Goal: Task Accomplishment & Management: Complete application form

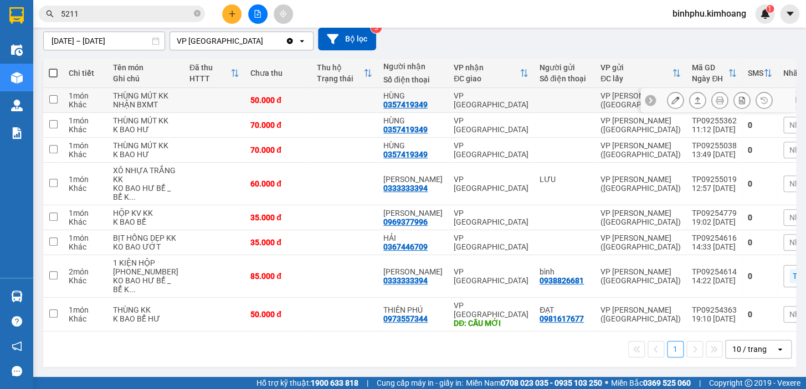
scroll to position [104, 0]
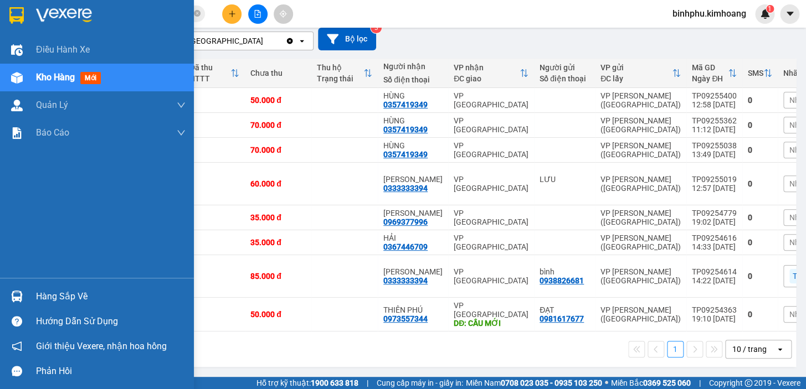
click at [13, 290] on div at bounding box center [16, 296] width 19 height 19
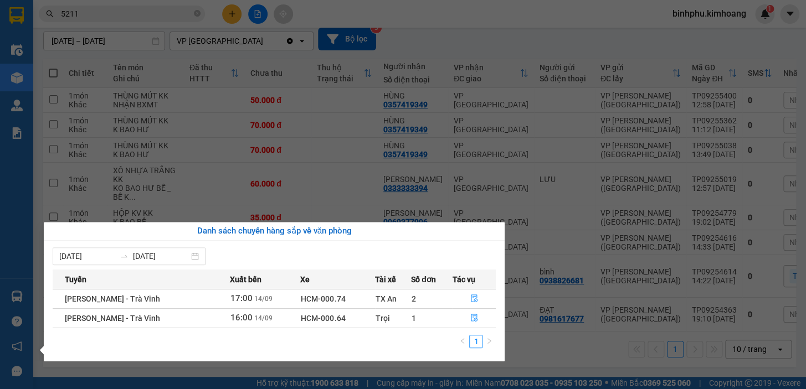
click at [0, 223] on div "Điều hành xe Kho hàng mới Quản [PERSON_NAME] lý chuyến Quản lý khách hàng mới B…" at bounding box center [16, 194] width 33 height 389
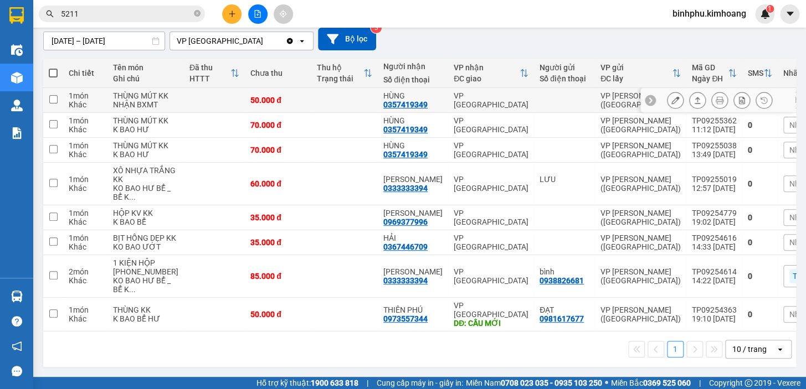
scroll to position [154, 0]
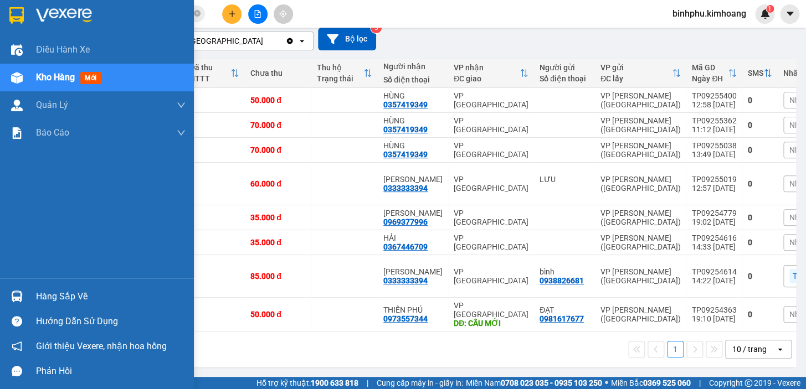
click at [36, 297] on div "Hàng sắp về" at bounding box center [110, 296] width 149 height 17
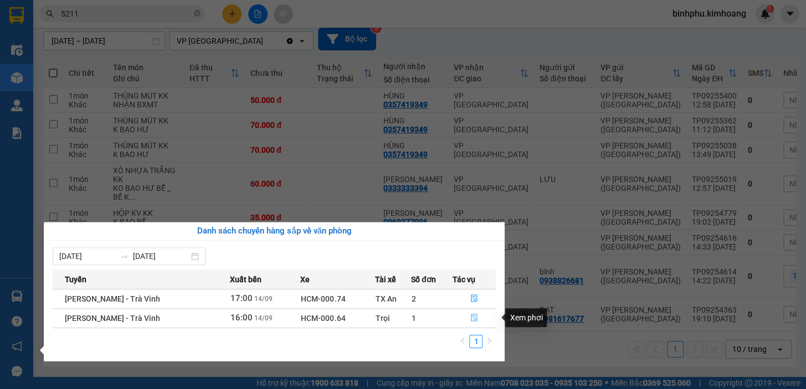
click at [470, 324] on button "button" at bounding box center [474, 319] width 43 height 18
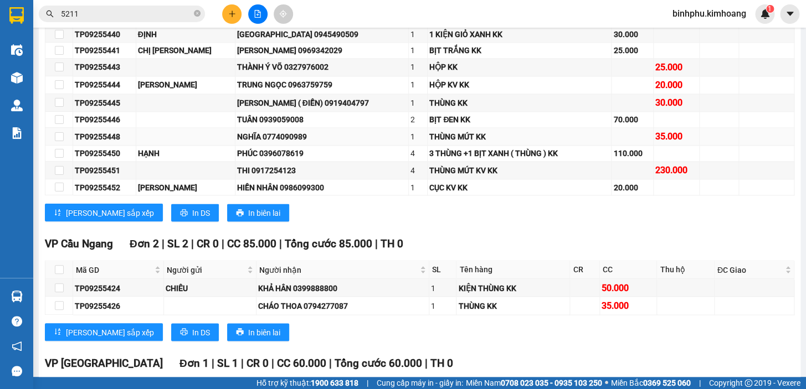
scroll to position [703, 0]
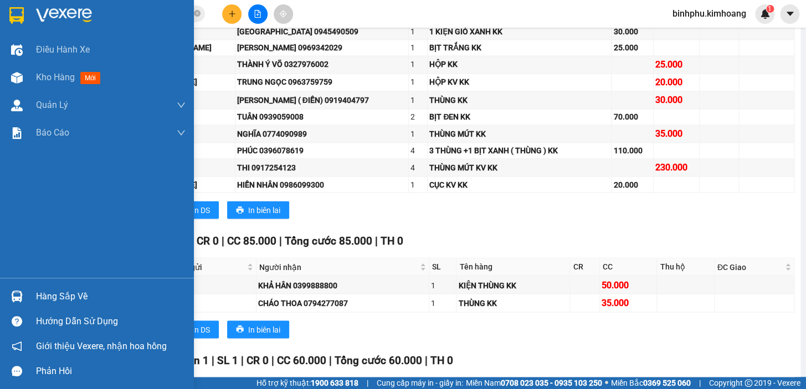
click at [39, 297] on div "Hàng sắp về" at bounding box center [110, 296] width 149 height 17
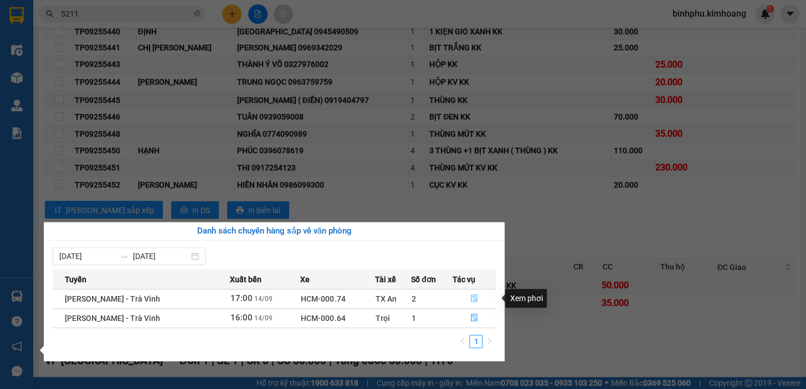
click at [473, 300] on icon "file-done" at bounding box center [474, 299] width 7 height 8
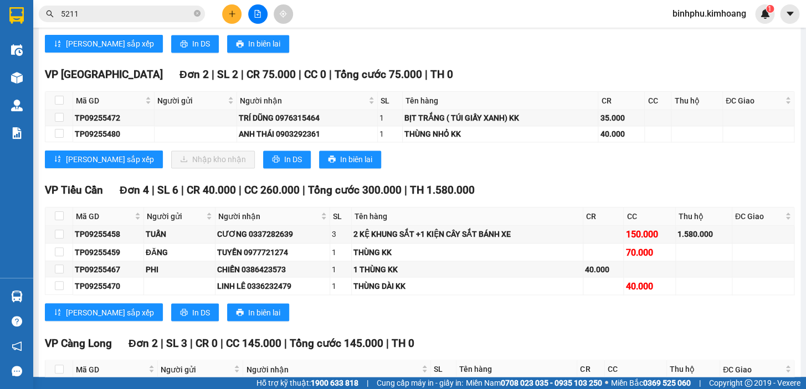
scroll to position [631, 0]
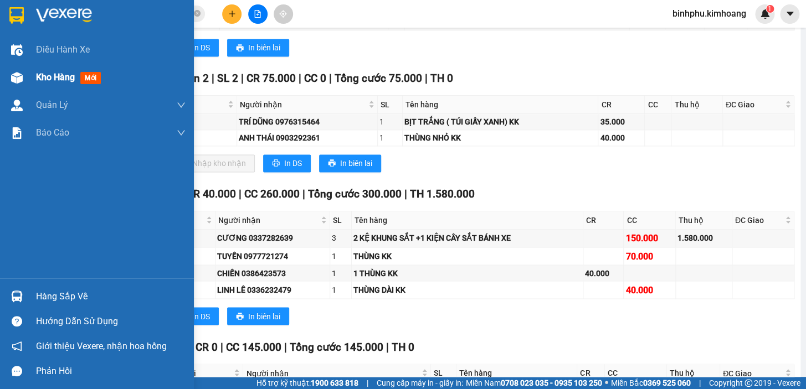
click at [15, 66] on div "Kho hàng mới" at bounding box center [97, 78] width 194 height 28
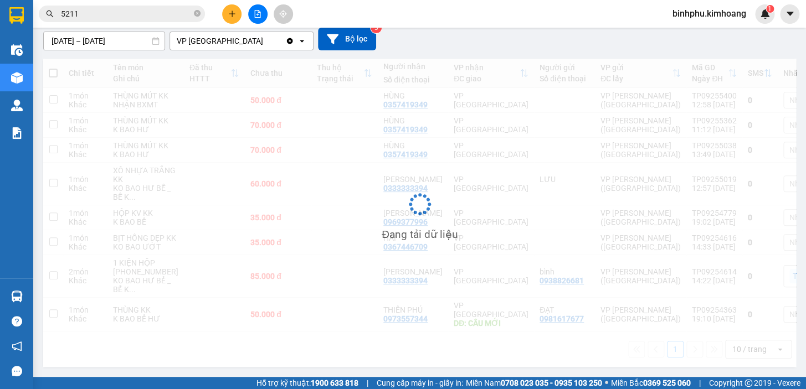
scroll to position [154, 0]
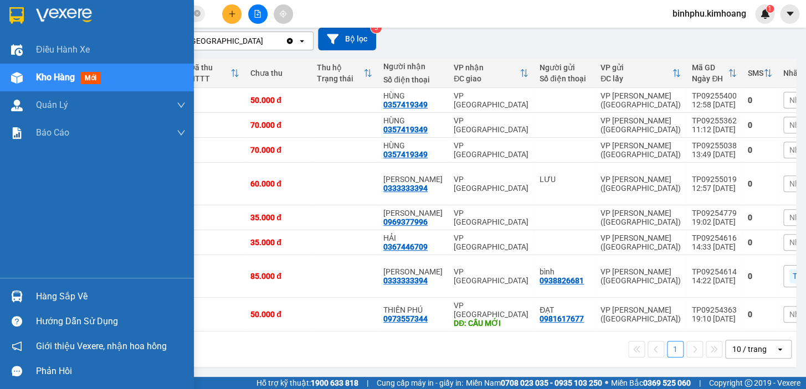
click at [14, 288] on div at bounding box center [16, 296] width 19 height 19
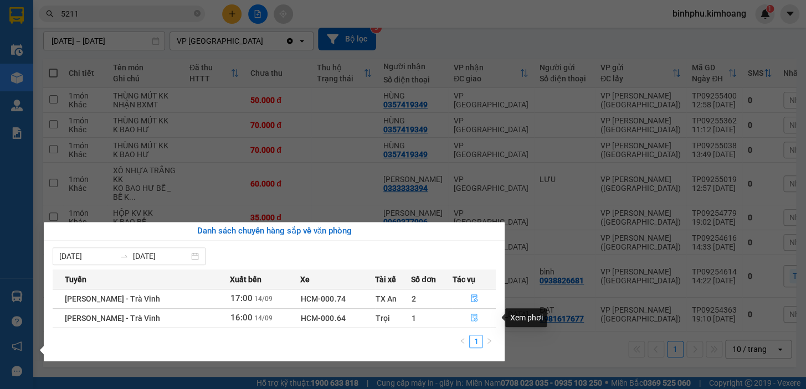
click at [466, 320] on button "button" at bounding box center [474, 319] width 43 height 18
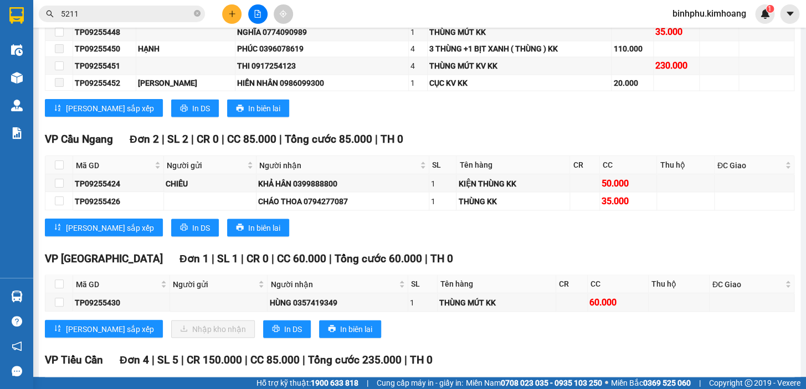
scroll to position [855, 0]
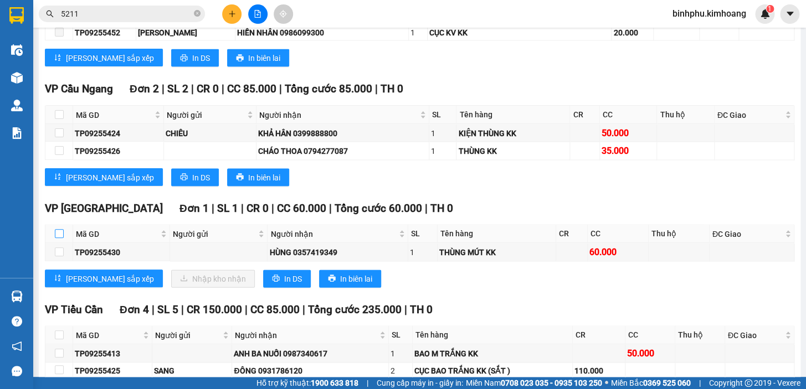
click at [61, 238] on input "checkbox" at bounding box center [59, 233] width 9 height 9
checkbox input "true"
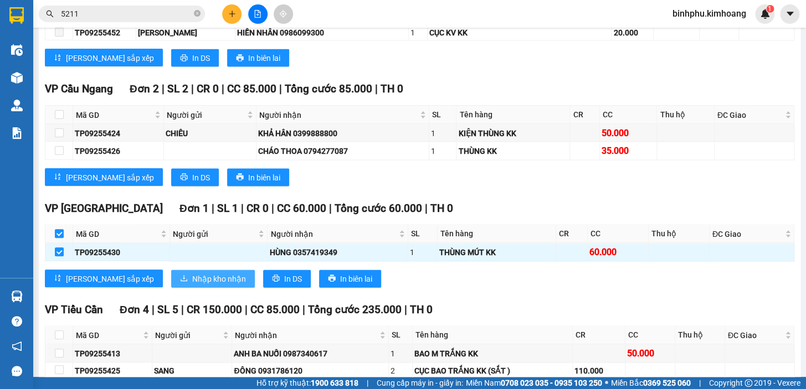
click at [171, 287] on button "Nhập kho nhận" at bounding box center [213, 279] width 84 height 18
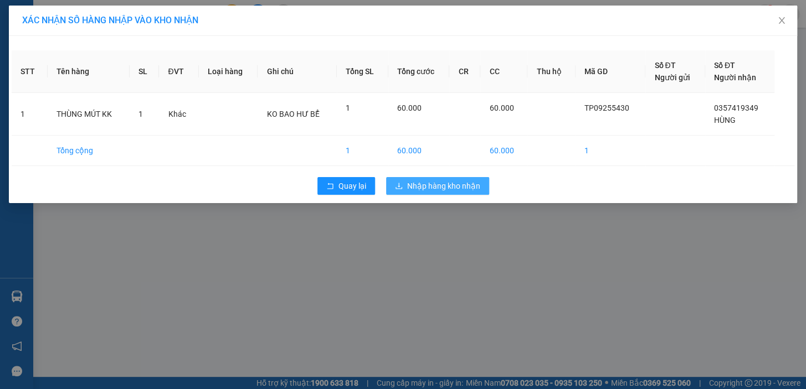
click at [482, 181] on button "Nhập hàng kho nhận" at bounding box center [437, 186] width 103 height 18
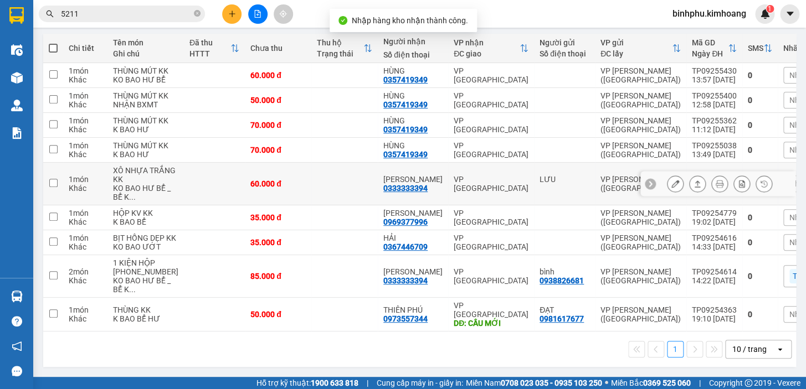
scroll to position [196, 0]
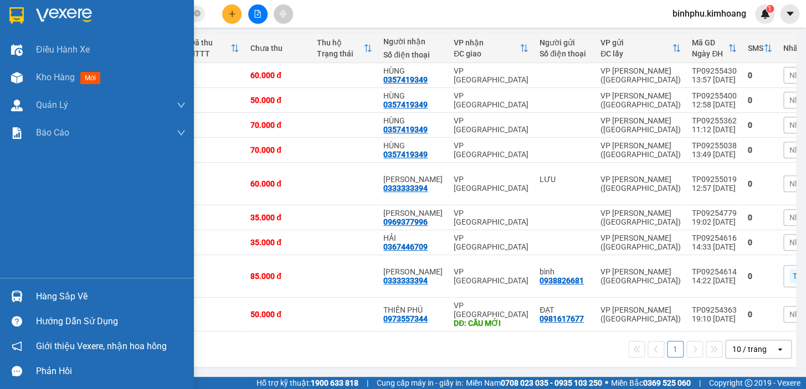
click at [47, 293] on div "Hàng sắp về" at bounding box center [110, 296] width 149 height 17
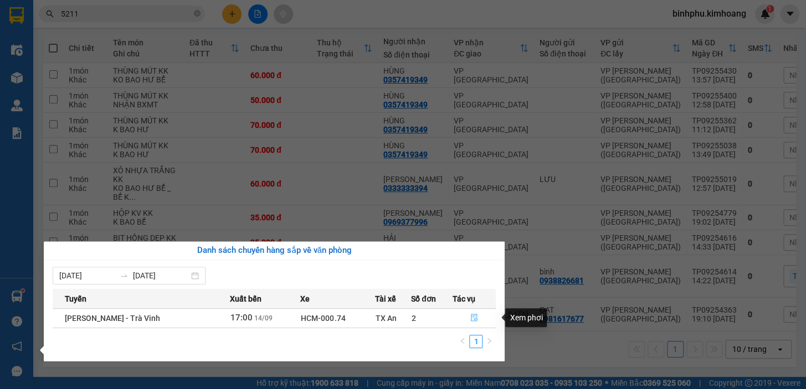
click at [476, 313] on button "button" at bounding box center [474, 319] width 43 height 18
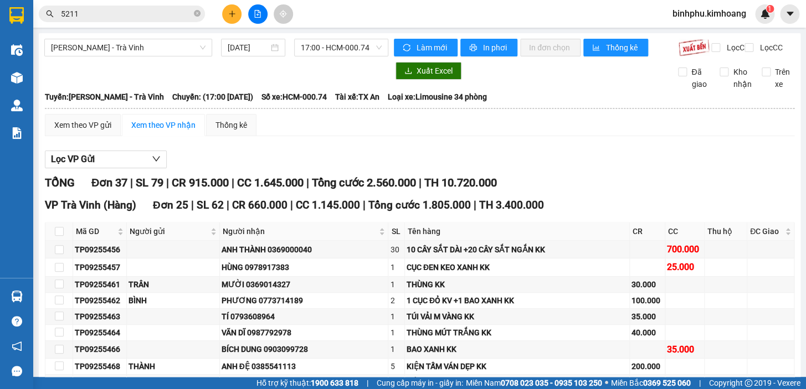
click at [164, 8] on input "5211" at bounding box center [126, 14] width 131 height 12
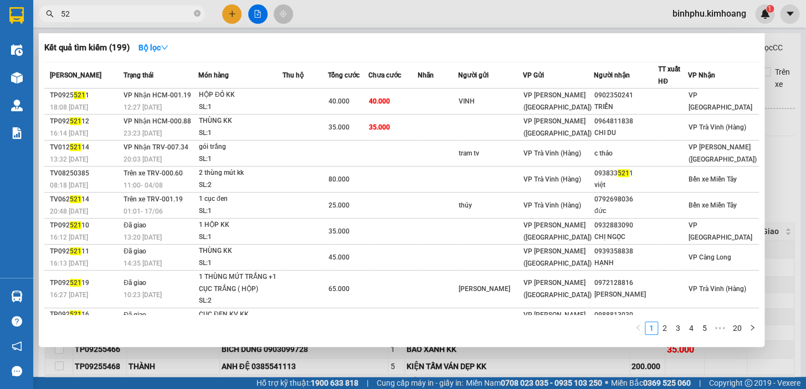
type input "5"
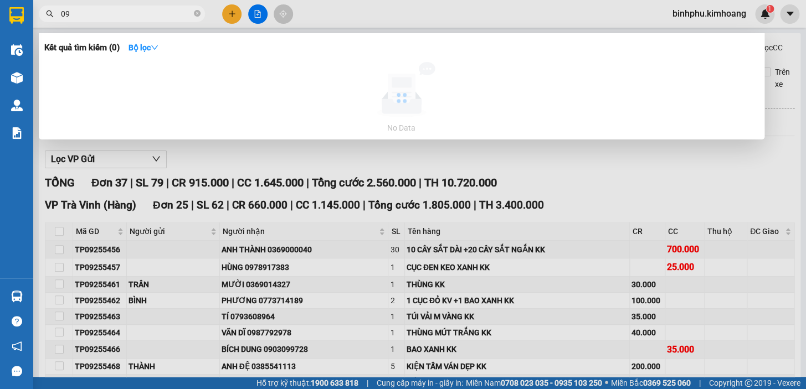
type input "0"
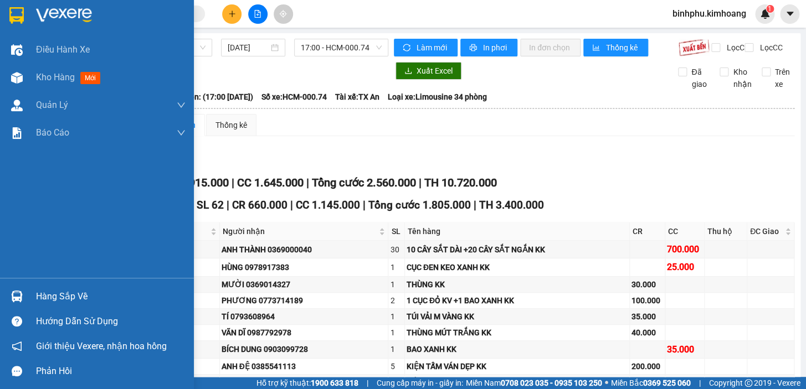
drag, startPoint x: 83, startPoint y: 377, endPoint x: 44, endPoint y: 409, distance: 50.8
click at [44, 389] on html "Kết quả tìm kiếm ( 0 ) Bộ lọc No Data binhphu.[PERSON_NAME] 1 Điều hành xe Kho …" at bounding box center [403, 194] width 806 height 389
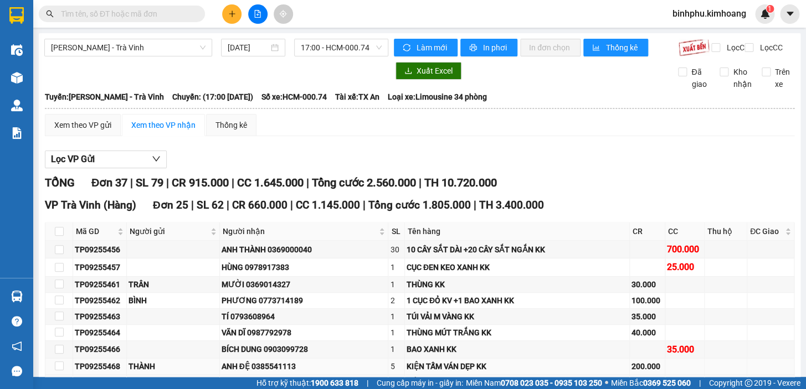
click at [66, 367] on td at bounding box center [59, 367] width 28 height 16
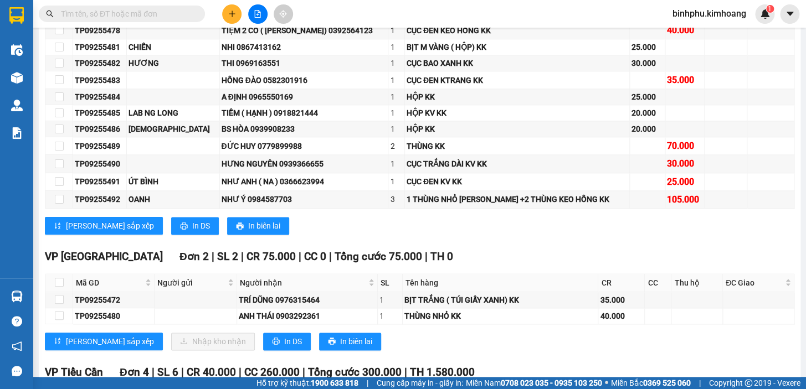
scroll to position [604, 0]
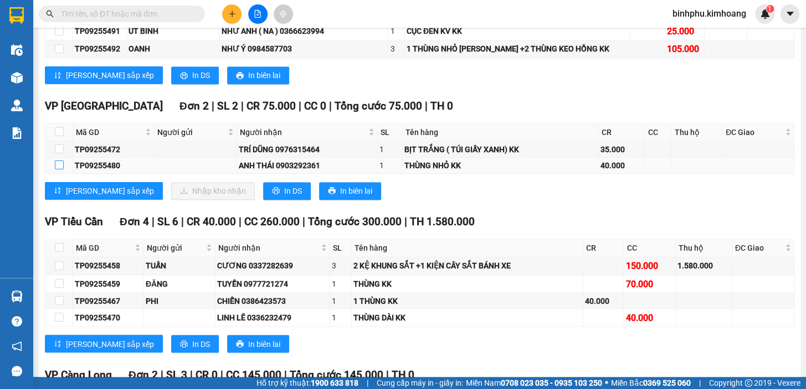
click at [61, 169] on input "checkbox" at bounding box center [59, 165] width 9 height 9
checkbox input "true"
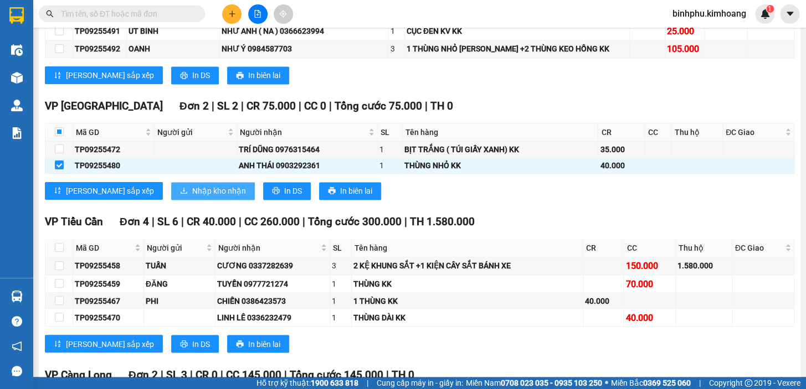
click at [192, 194] on span "Nhập kho nhận" at bounding box center [219, 191] width 54 height 12
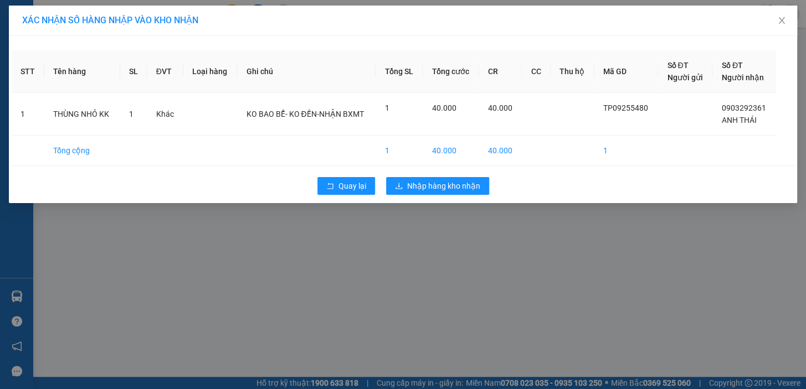
click at [404, 195] on div "Quay lại Nhập hàng kho nhận" at bounding box center [403, 186] width 782 height 29
click at [414, 178] on button "Nhập hàng kho nhận" at bounding box center [437, 186] width 103 height 18
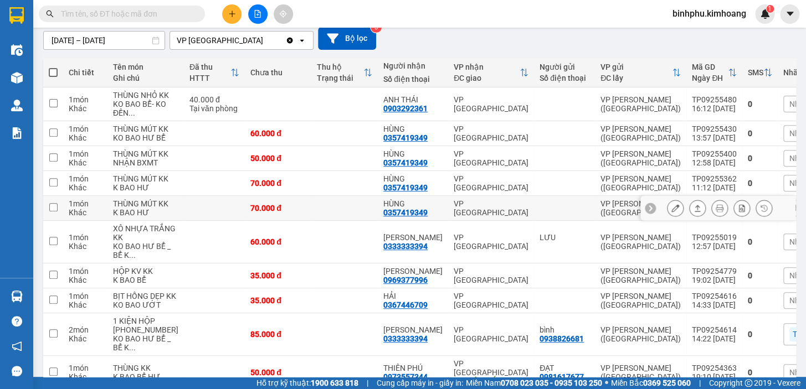
scroll to position [88, 0]
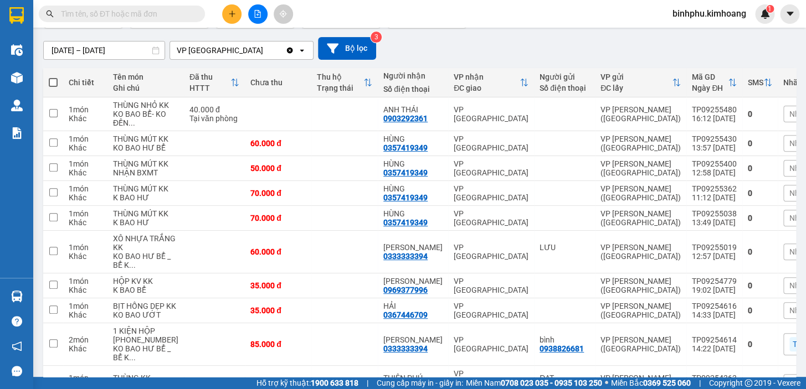
click at [152, 17] on input "text" at bounding box center [126, 14] width 131 height 12
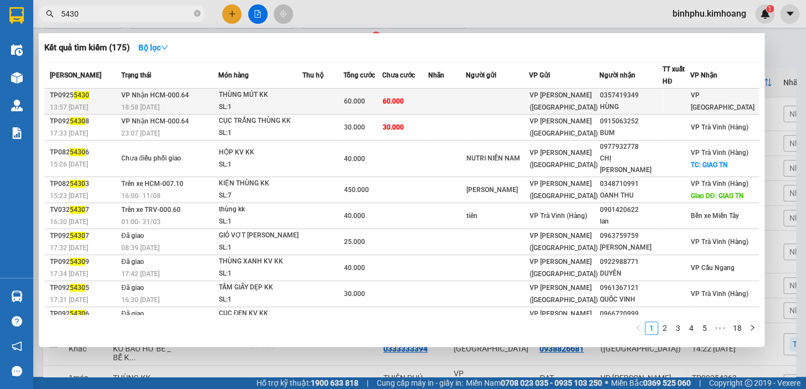
type input "5430"
click at [507, 99] on td at bounding box center [497, 102] width 63 height 26
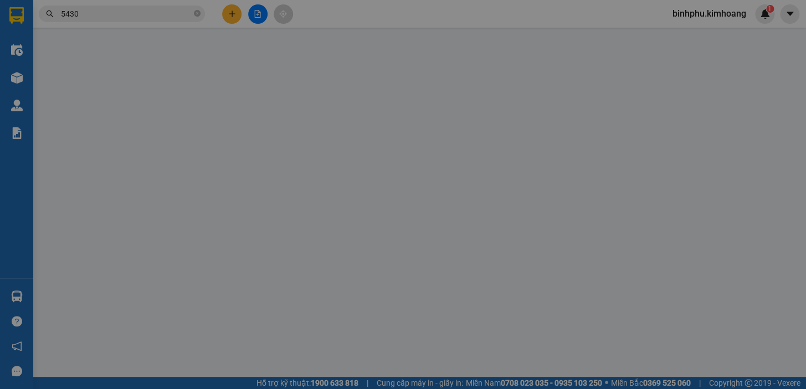
type input "0357419349"
type input "HÙNG"
type input "60.000"
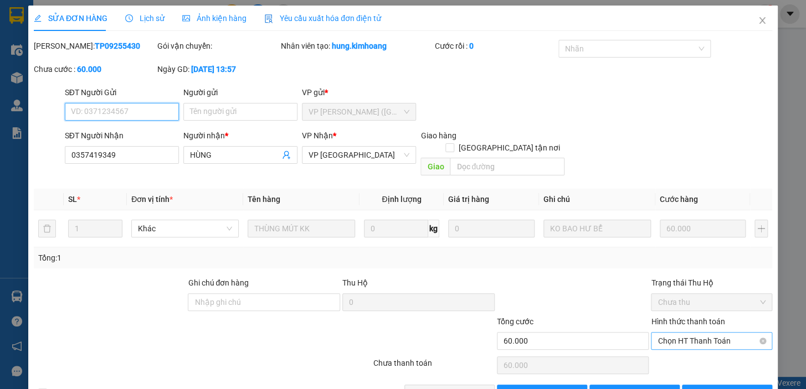
click at [700, 333] on span "Chọn HT Thanh Toán" at bounding box center [711, 341] width 108 height 17
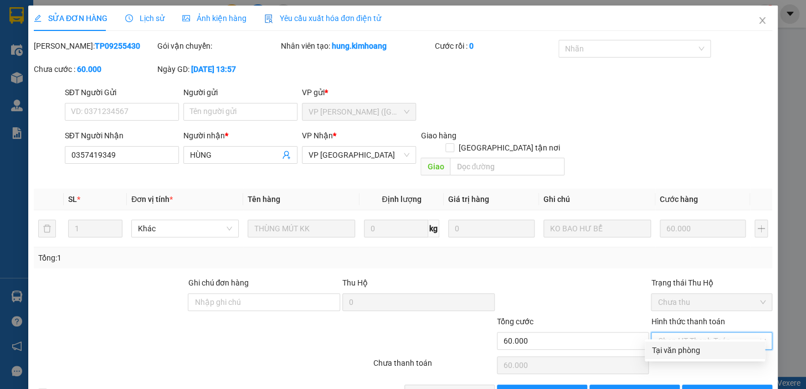
click at [706, 349] on div "Tại văn phòng" at bounding box center [704, 350] width 107 height 12
type input "0"
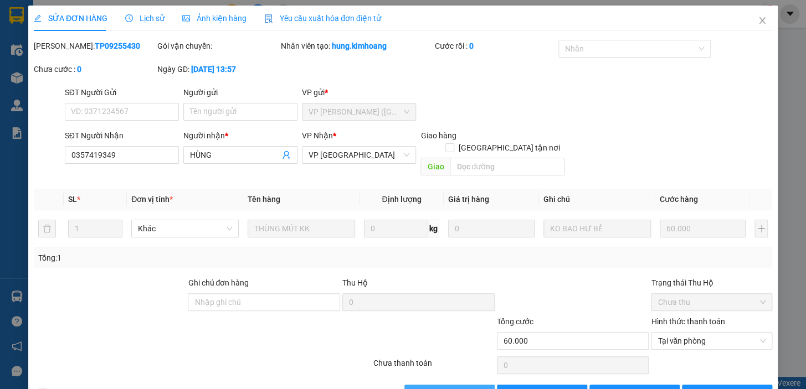
click at [472, 388] on span "[PERSON_NAME] và Giao hàng" at bounding box center [478, 394] width 106 height 12
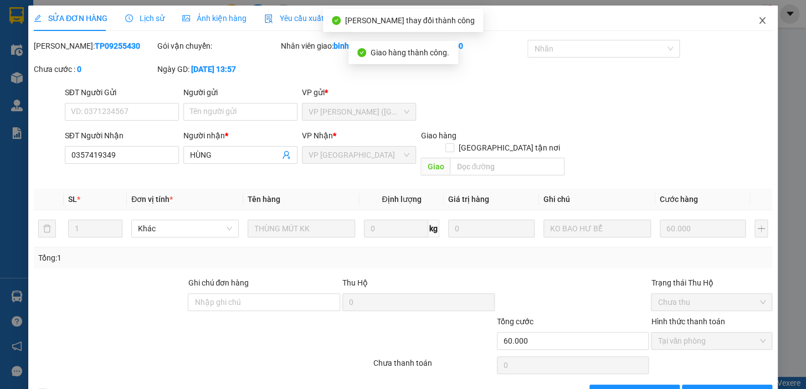
click at [751, 12] on span "Close" at bounding box center [761, 21] width 31 height 31
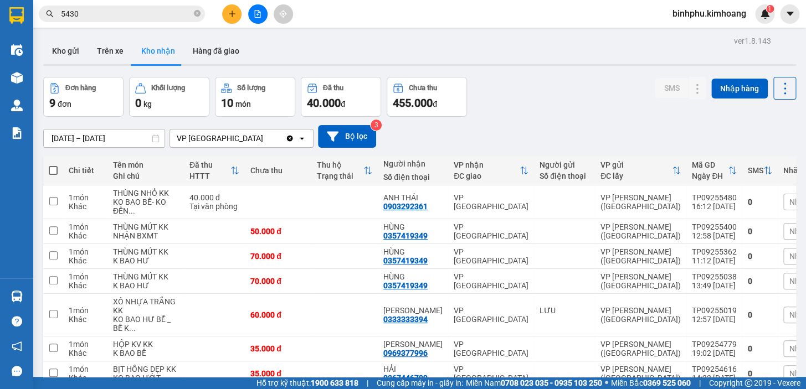
click at [95, 18] on input "5430" at bounding box center [126, 14] width 131 height 12
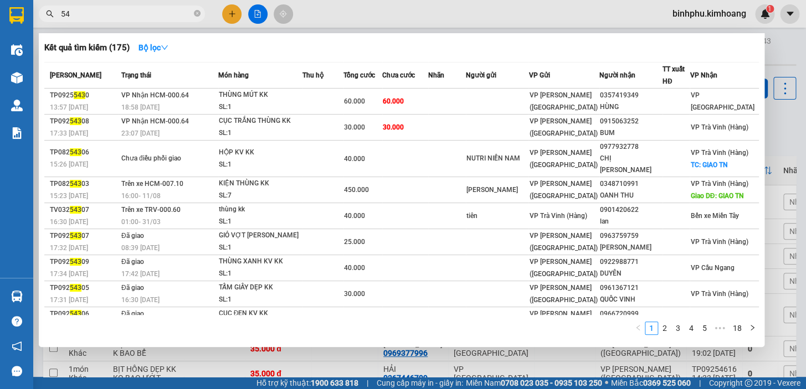
type input "5"
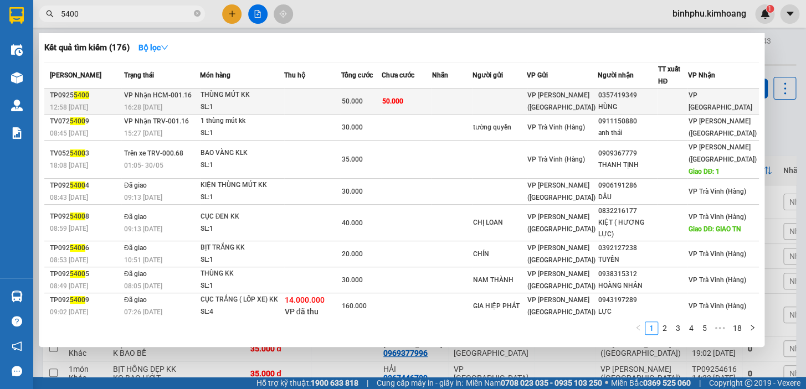
type input "5400"
click at [264, 94] on div "THÙNG MÚT KK" at bounding box center [241, 95] width 83 height 12
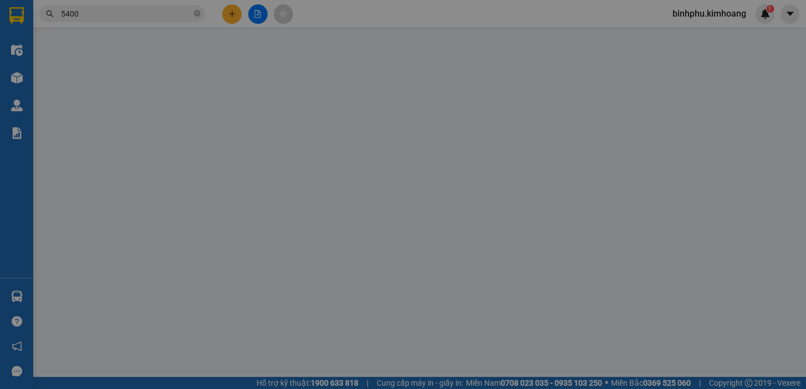
type input "0357419349"
type input "HÙNG"
type input "50.000"
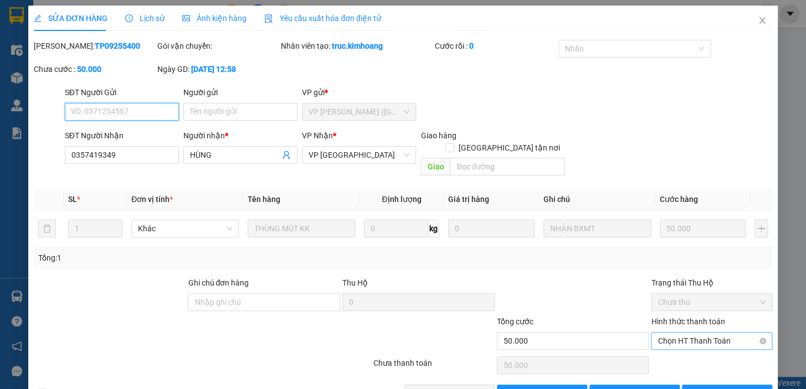
click at [693, 333] on span "Chọn HT Thanh Toán" at bounding box center [711, 341] width 108 height 17
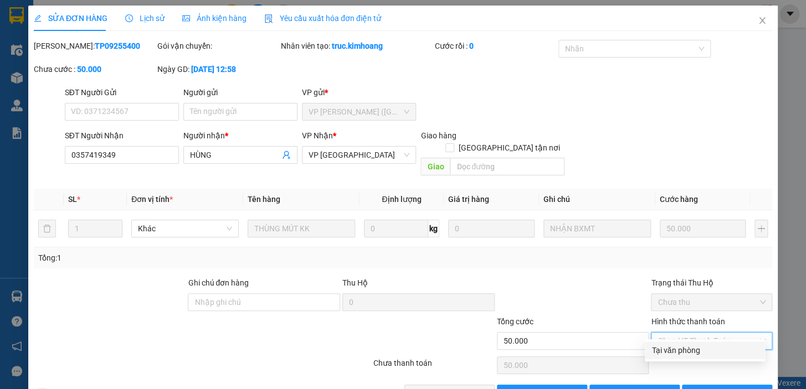
click at [683, 351] on div "Tại văn phòng" at bounding box center [704, 350] width 107 height 12
type input "0"
click at [412, 387] on button "[PERSON_NAME] và Giao hàng" at bounding box center [449, 394] width 90 height 18
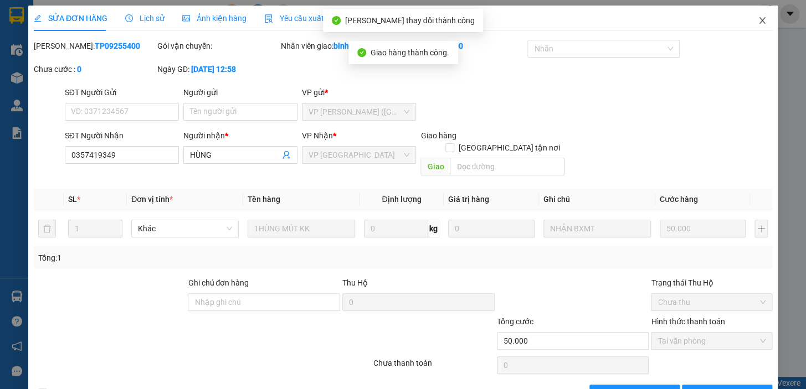
click at [746, 22] on span "Close" at bounding box center [761, 21] width 31 height 31
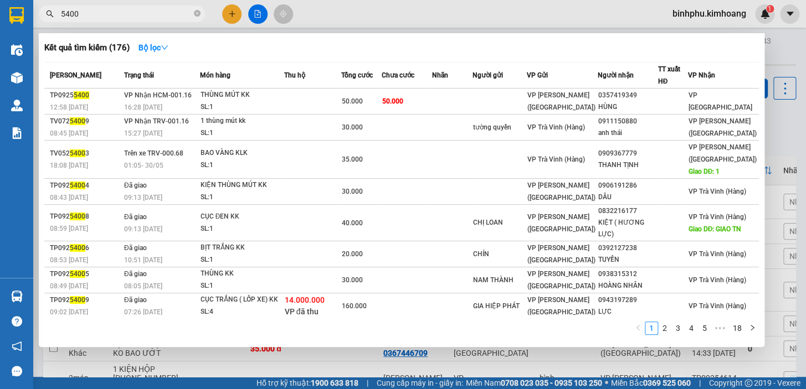
click at [164, 11] on input "5400" at bounding box center [126, 14] width 131 height 12
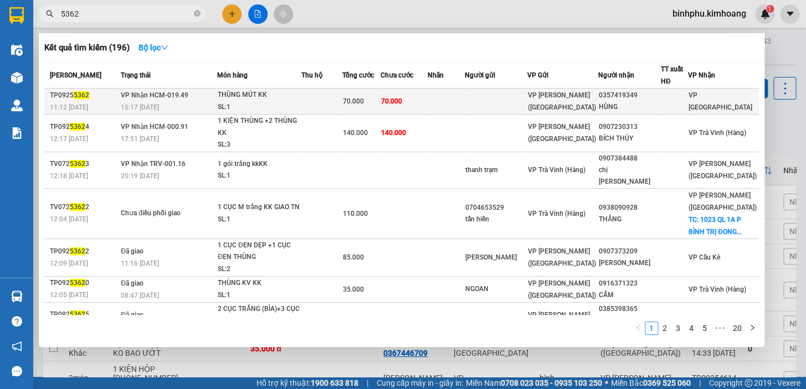
type input "5362"
click at [503, 94] on td at bounding box center [496, 102] width 63 height 26
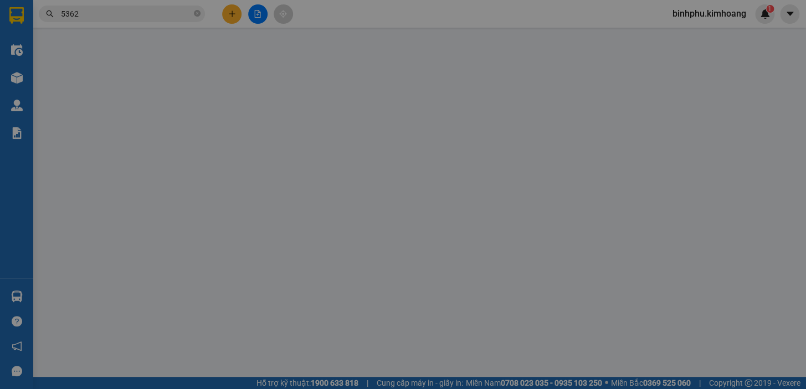
type input "0357419349"
type input "HÙNG"
type input "70.000"
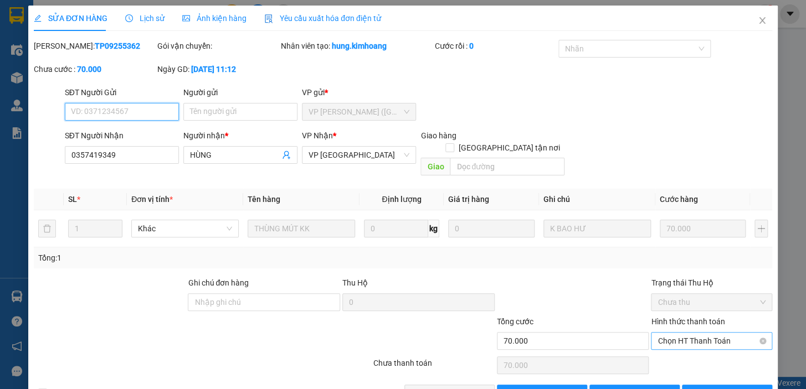
click at [694, 333] on span "Chọn HT Thanh Toán" at bounding box center [711, 341] width 108 height 17
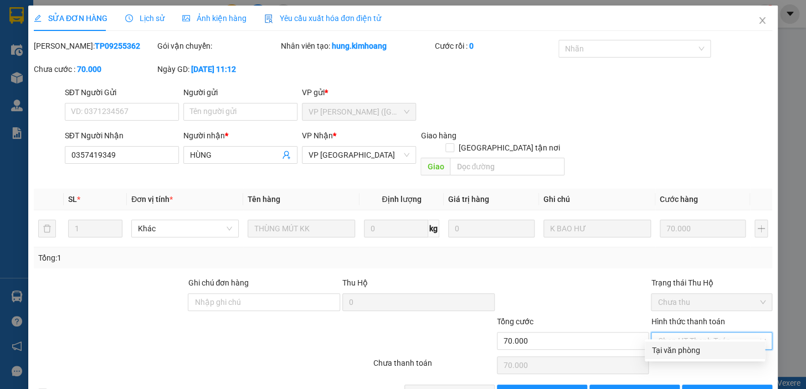
drag, startPoint x: 670, startPoint y: 345, endPoint x: 597, endPoint y: 338, distance: 73.4
click at [667, 346] on div "Tại văn phòng" at bounding box center [704, 350] width 107 height 12
type input "0"
click at [458, 388] on span "[PERSON_NAME] và Giao hàng" at bounding box center [478, 394] width 106 height 12
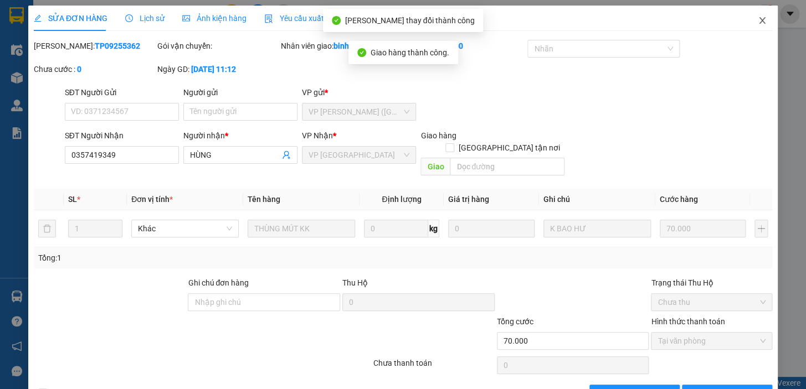
click at [757, 18] on icon "close" at bounding box center [761, 20] width 9 height 9
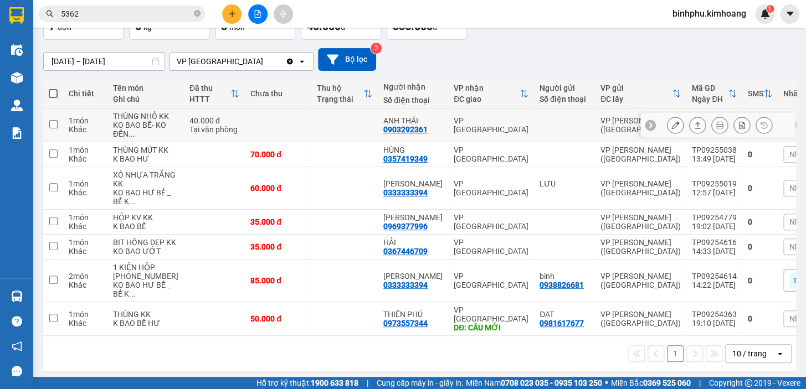
scroll to position [100, 0]
